Goal: Task Accomplishment & Management: Complete application form

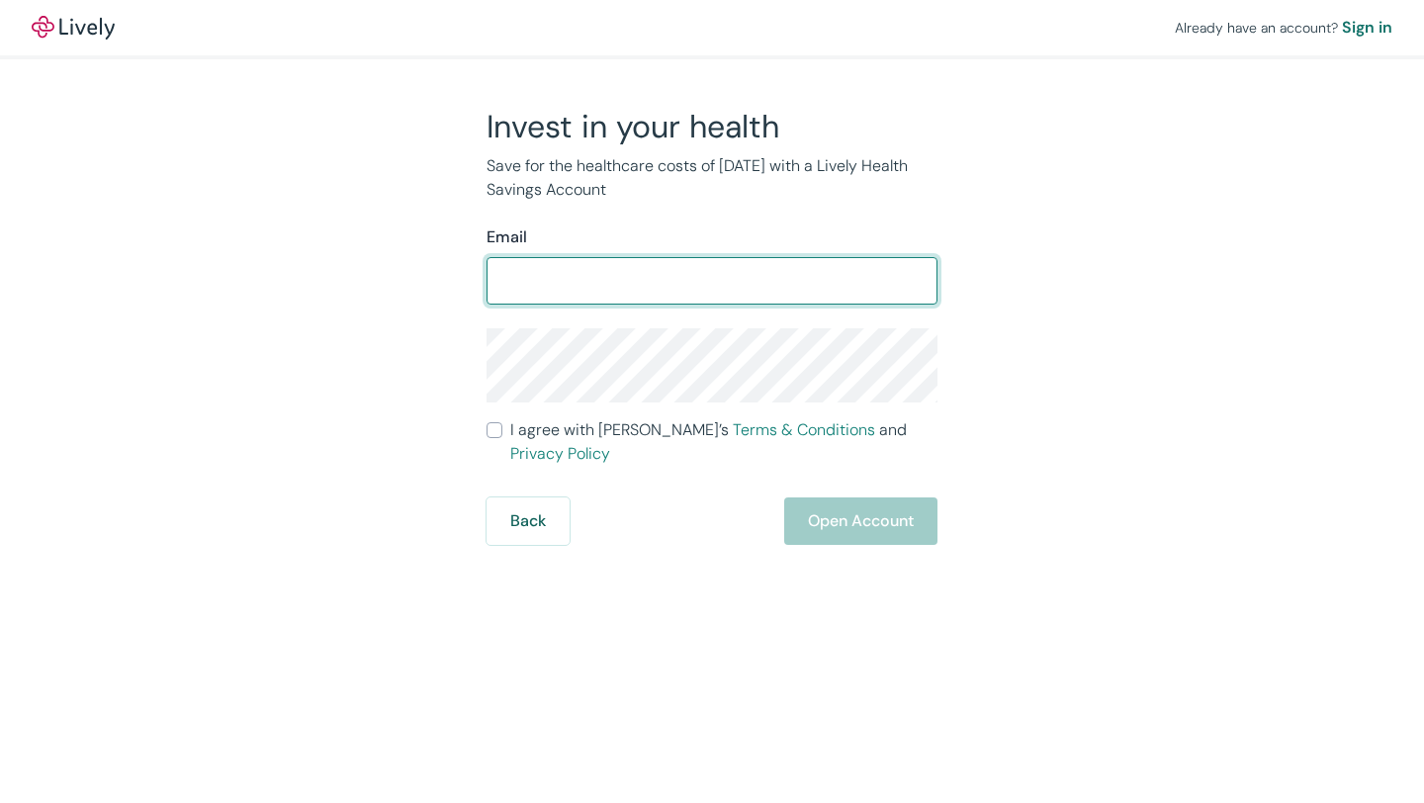
click at [694, 285] on input "Email" at bounding box center [712, 281] width 451 height 40
type input "[EMAIL_ADDRESS][DOMAIN_NAME]"
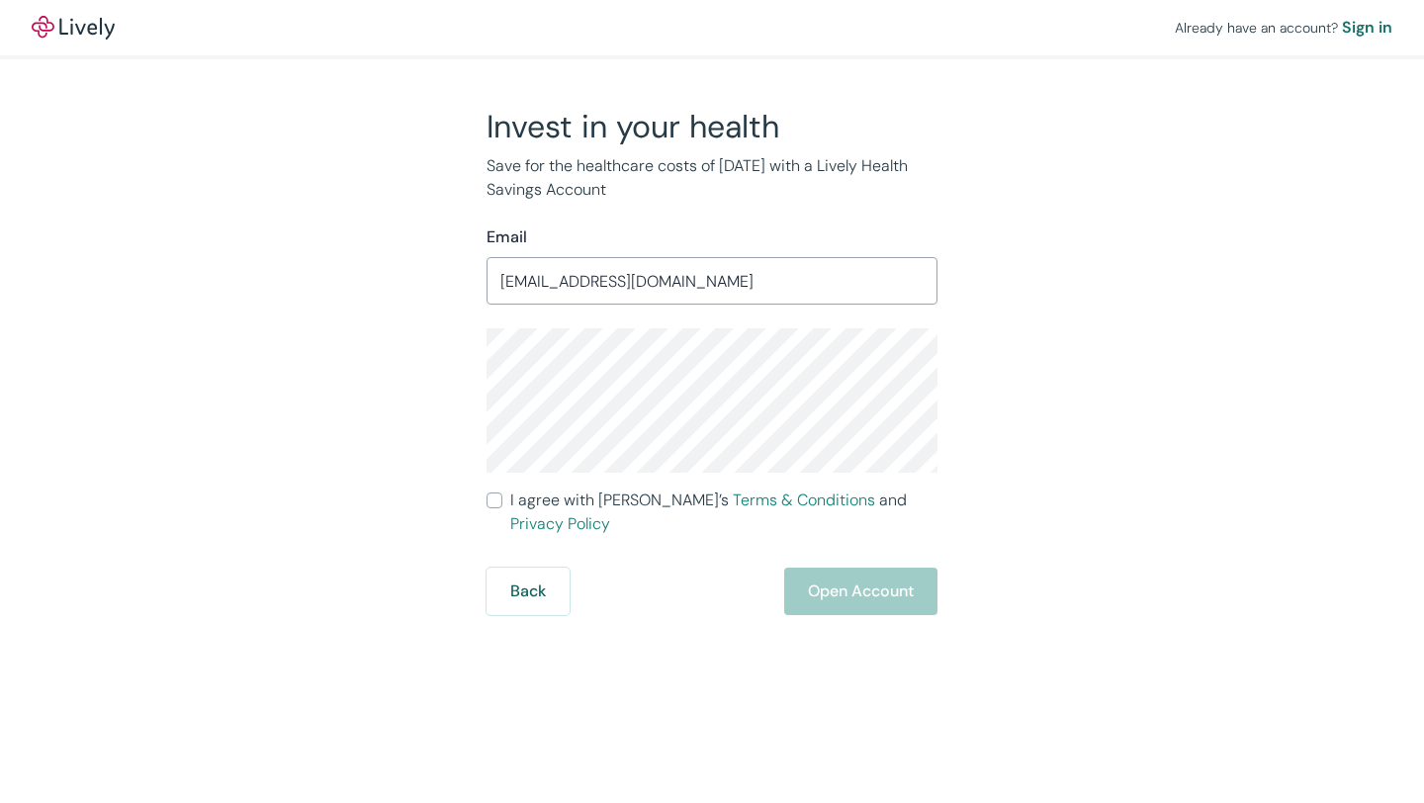
click at [610, 500] on span "I agree with Lively’s Terms & Conditions and Privacy Policy" at bounding box center [723, 512] width 427 height 47
click at [502, 500] on input "I agree with Lively’s Terms & Conditions and Privacy Policy" at bounding box center [495, 501] width 16 height 16
click at [604, 504] on span "I agree with Lively’s Terms & Conditions and Privacy Policy" at bounding box center [723, 512] width 427 height 47
click at [502, 504] on input "I agree with Lively’s Terms & Conditions and Privacy Policy" at bounding box center [495, 501] width 16 height 16
click at [607, 508] on span "I agree with Lively’s Terms & Conditions and Privacy Policy" at bounding box center [723, 512] width 427 height 47
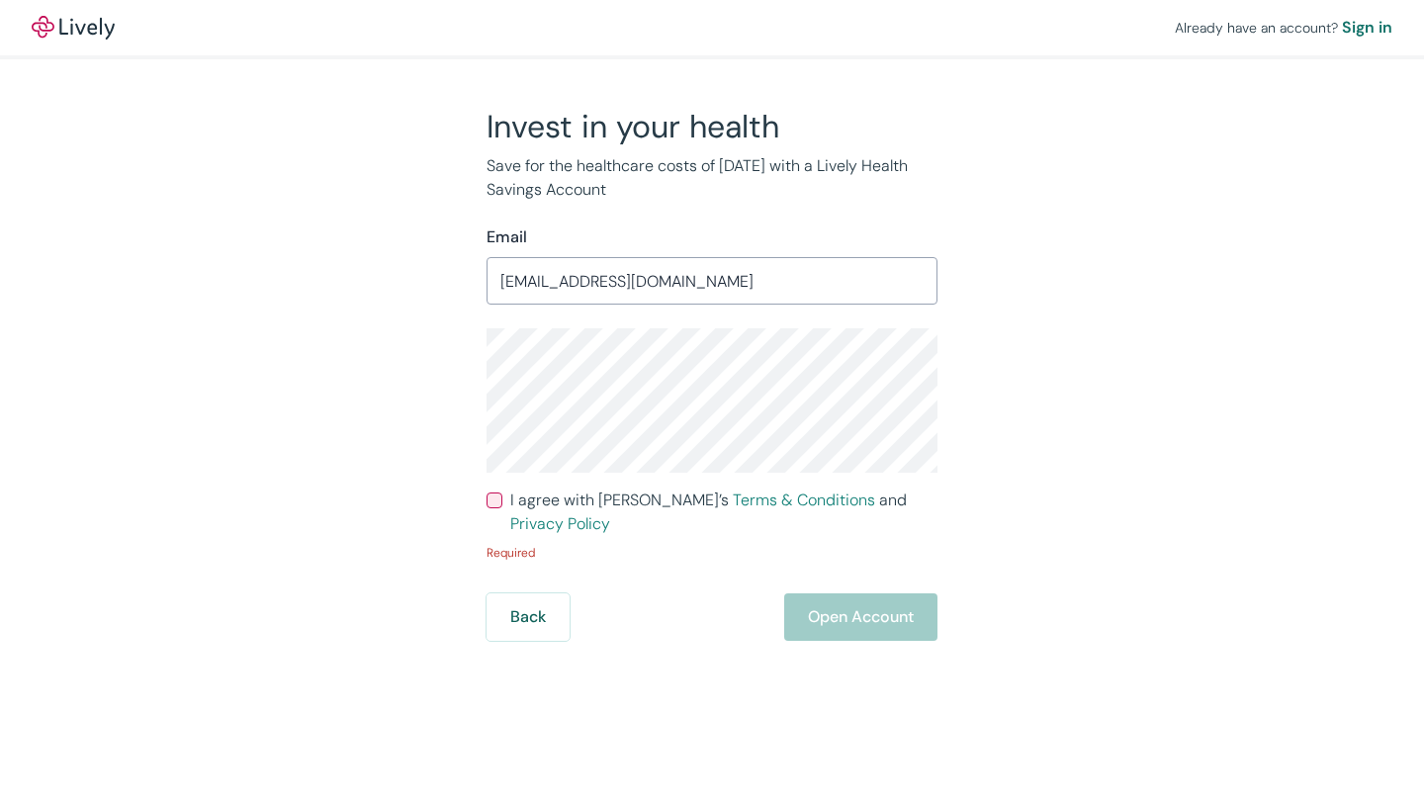
click at [502, 508] on input "I agree with Lively’s Terms & Conditions and Privacy Policy" at bounding box center [495, 501] width 16 height 16
checkbox input "true"
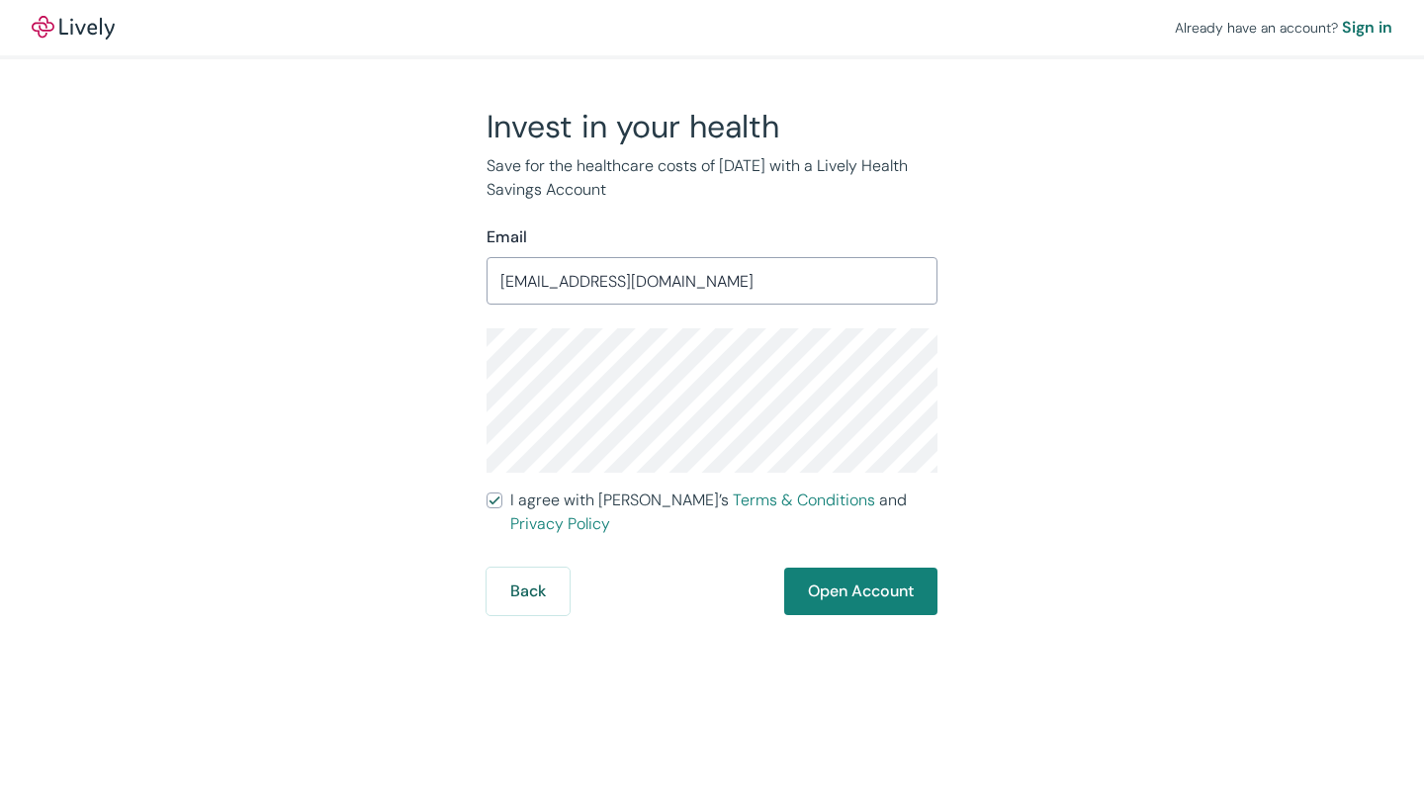
click at [879, 595] on div "Already have an account? Sign in Invest in your health Save for the healthcare …" at bounding box center [712, 401] width 1424 height 803
click at [884, 573] on button "Open Account" at bounding box center [860, 591] width 153 height 47
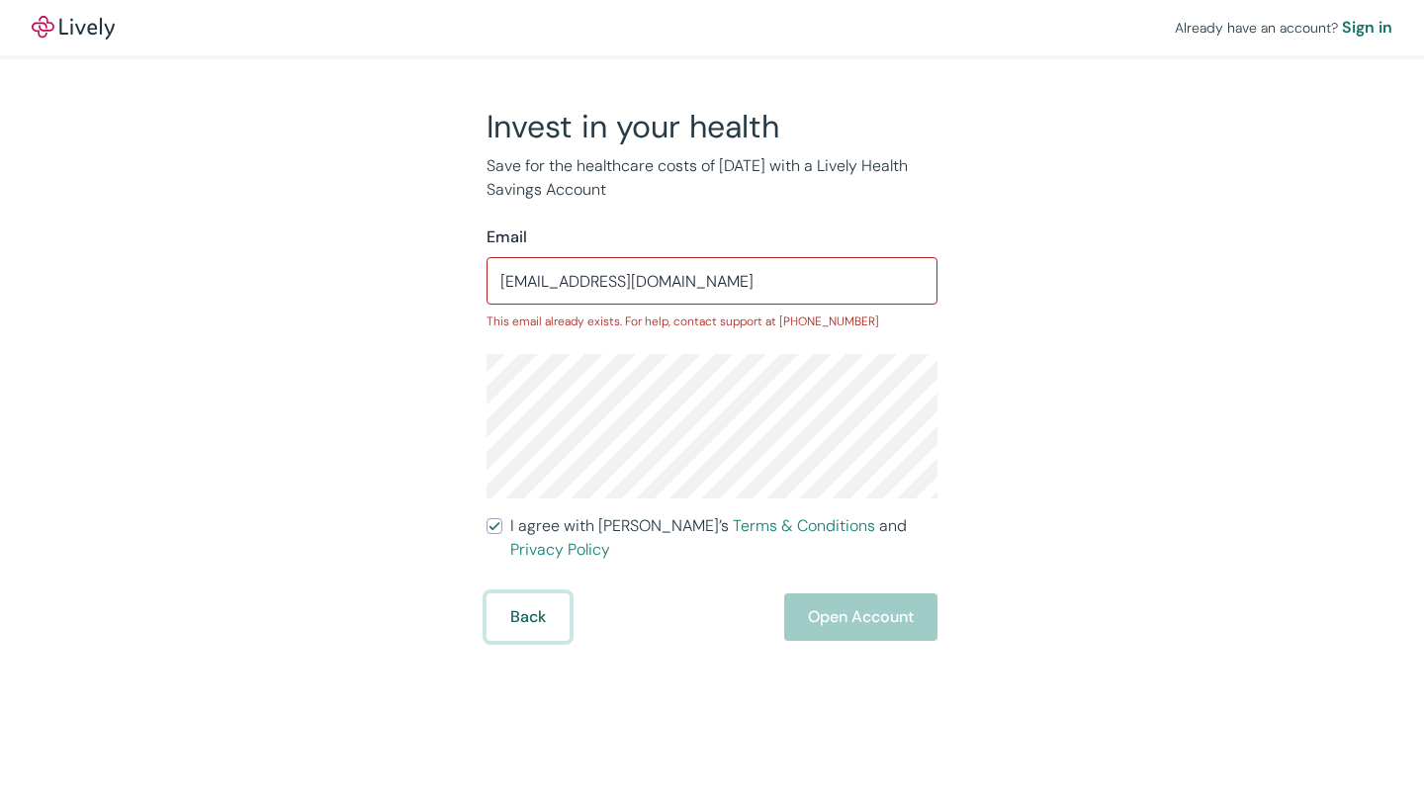
click at [513, 594] on button "Back" at bounding box center [528, 616] width 83 height 47
